Goal: Download file/media

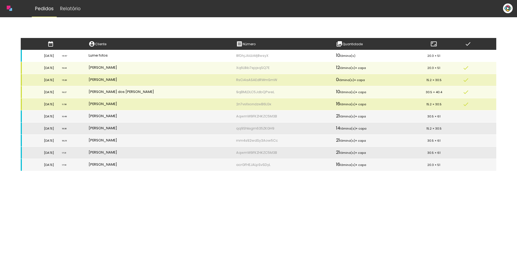
click at [428, 55] on small "20.3 × 51" at bounding box center [434, 56] width 13 height 4
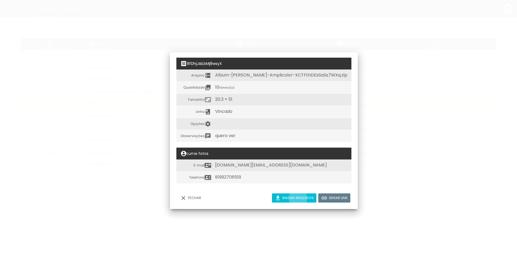
click at [0, 0] on slot "Baixar arquivos" at bounding box center [0, 0] width 0 height 0
drag, startPoint x: 214, startPoint y: 165, endPoint x: 269, endPoint y: 170, distance: 55.5
click at [269, 170] on td "[DOMAIN_NAME][EMAIL_ADDRESS][DOMAIN_NAME]" at bounding box center [281, 165] width 140 height 12
click at [0, 0] on slot "Fechar" at bounding box center [0, 0] width 0 height 0
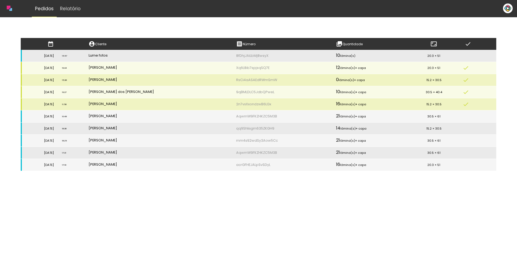
click at [54, 43] on iron-icon at bounding box center [50, 44] width 6 height 6
click at [0, 0] on slot "Relatório" at bounding box center [0, 0] width 0 height 0
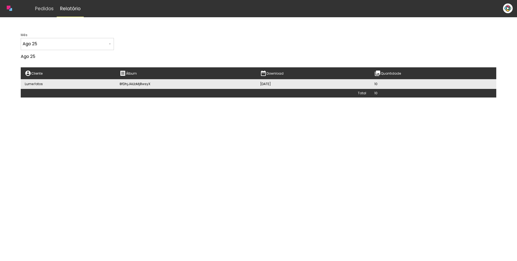
click at [108, 43] on iron-icon at bounding box center [110, 44] width 4 height 4
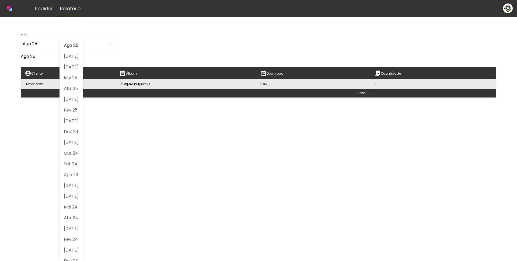
click at [141, 47] on bindery-report at bounding box center [259, 68] width 476 height 60
